Goal: Task Accomplishment & Management: Manage account settings

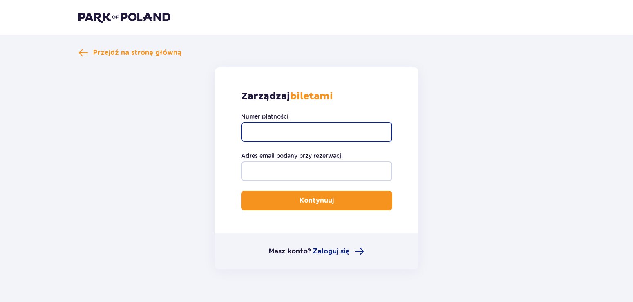
click at [374, 129] on input "Numer płatności" at bounding box center [316, 132] width 151 height 20
type input "TR-VRC-EMJ94WX"
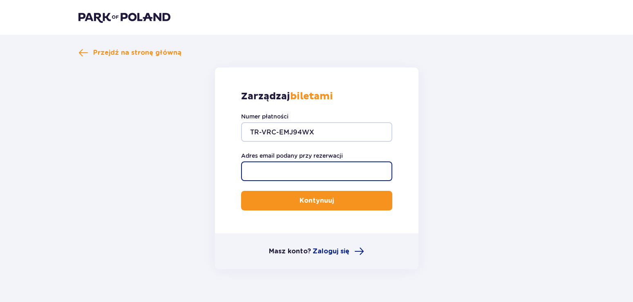
click at [350, 169] on input "Adres email podany przy rezerwacji" at bounding box center [316, 172] width 151 height 20
type input "[PERSON_NAME][EMAIL_ADDRESS][DOMAIN_NAME]"
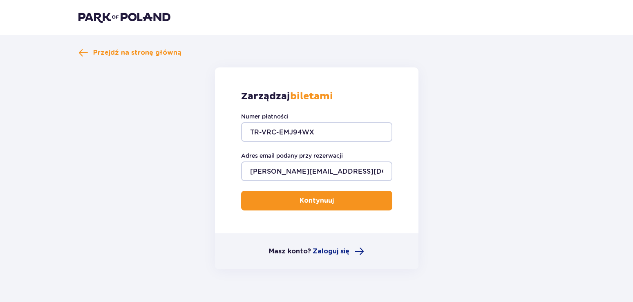
click at [321, 202] on p "Kontynuuj" at bounding box center [317, 200] width 34 height 9
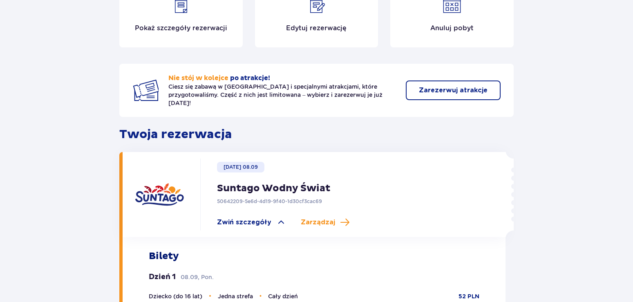
scroll to position [111, 0]
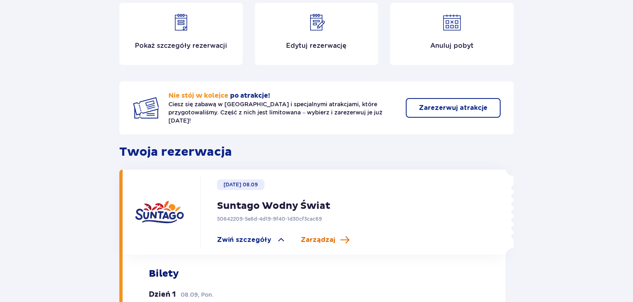
click at [313, 236] on span "Zarządzaj" at bounding box center [318, 240] width 34 height 9
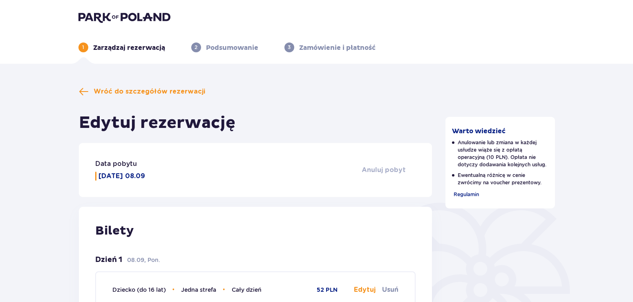
click at [387, 171] on span "Anuluj pobyt" at bounding box center [384, 170] width 44 height 9
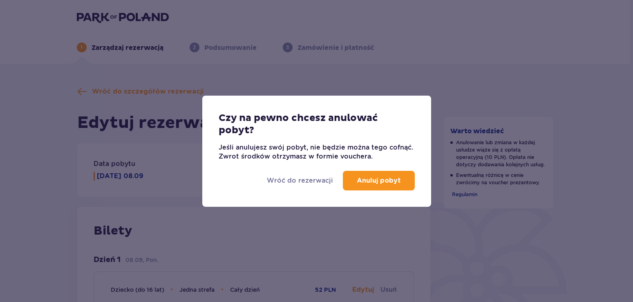
click at [384, 178] on p "Anuluj pobyt" at bounding box center [379, 180] width 44 height 9
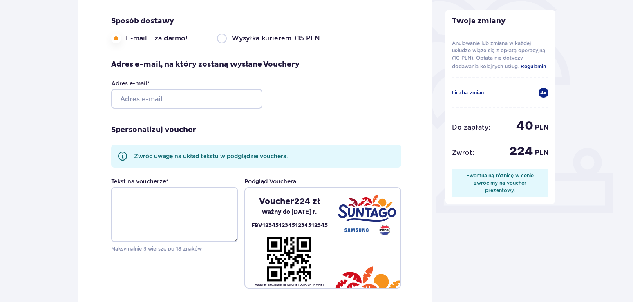
scroll to position [188, 0]
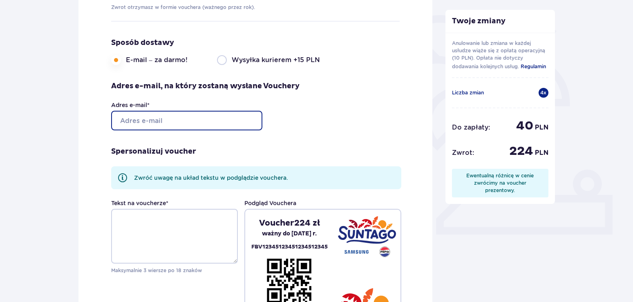
click at [182, 119] on input "Adres e-mail *" at bounding box center [186, 121] width 151 height 20
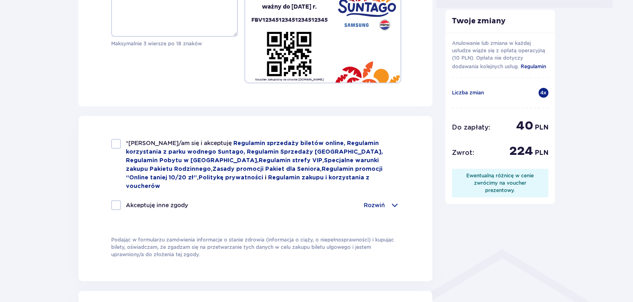
scroll to position [417, 0]
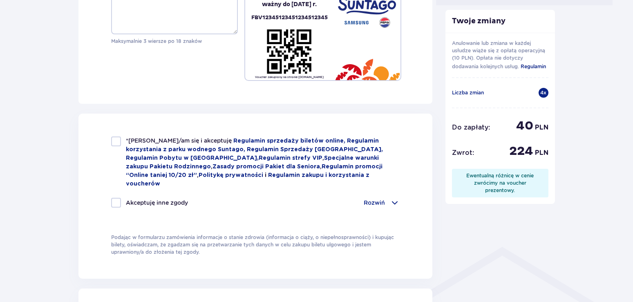
type input "[PERSON_NAME][EMAIL_ADDRESS][DOMAIN_NAME]"
click at [119, 138] on div at bounding box center [116, 142] width 10 height 10
checkbox input "true"
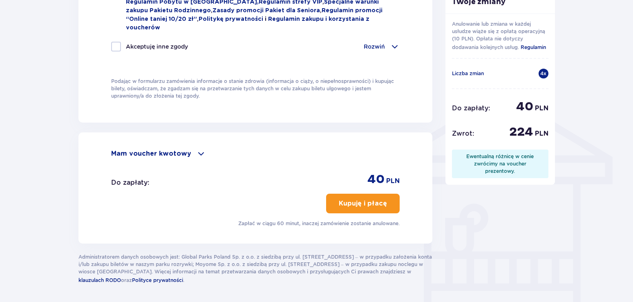
scroll to position [584, 0]
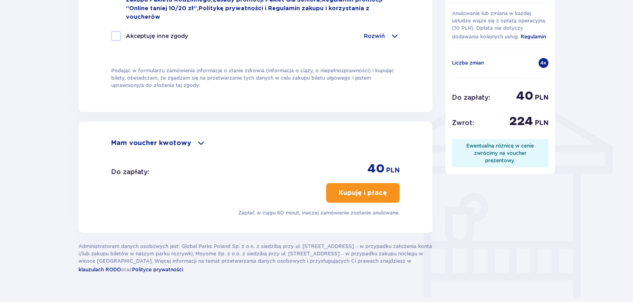
click at [363, 189] on p "Kupuję i płacę" at bounding box center [363, 193] width 48 height 9
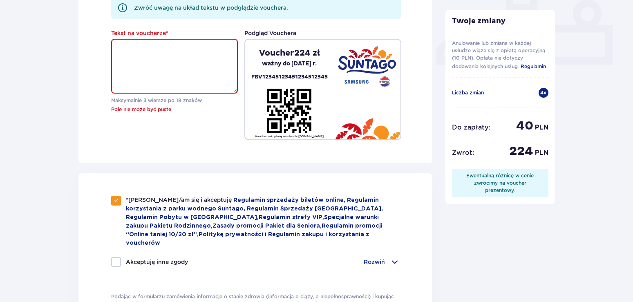
scroll to position [356, 0]
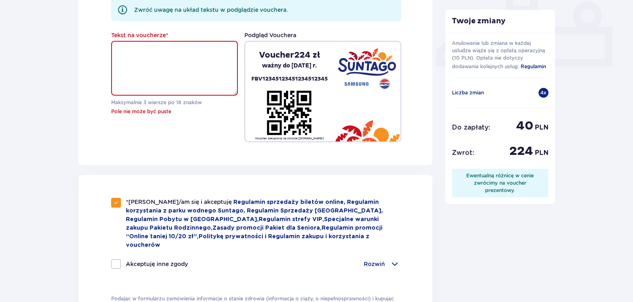
click at [166, 60] on textarea "Tekst na voucherze *" at bounding box center [174, 68] width 127 height 55
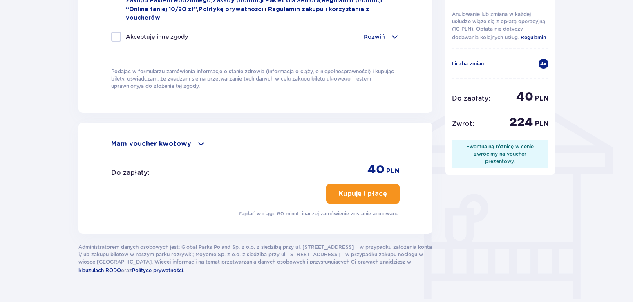
scroll to position [594, 0]
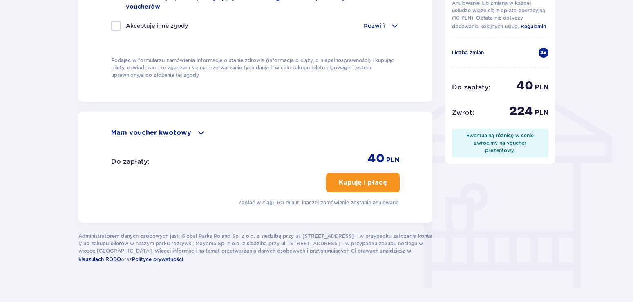
type textarea "[PERSON_NAME]"
click at [374, 178] on p "Kupuję i płacę" at bounding box center [363, 182] width 48 height 9
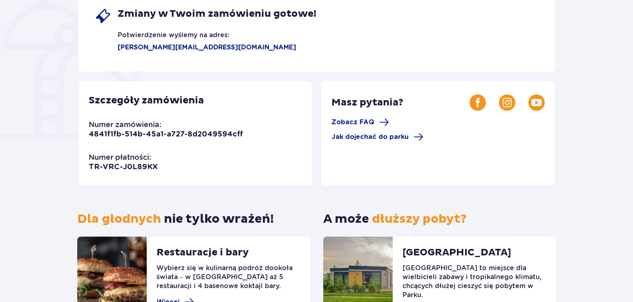
scroll to position [181, 0]
